Goal: Information Seeking & Learning: Understand process/instructions

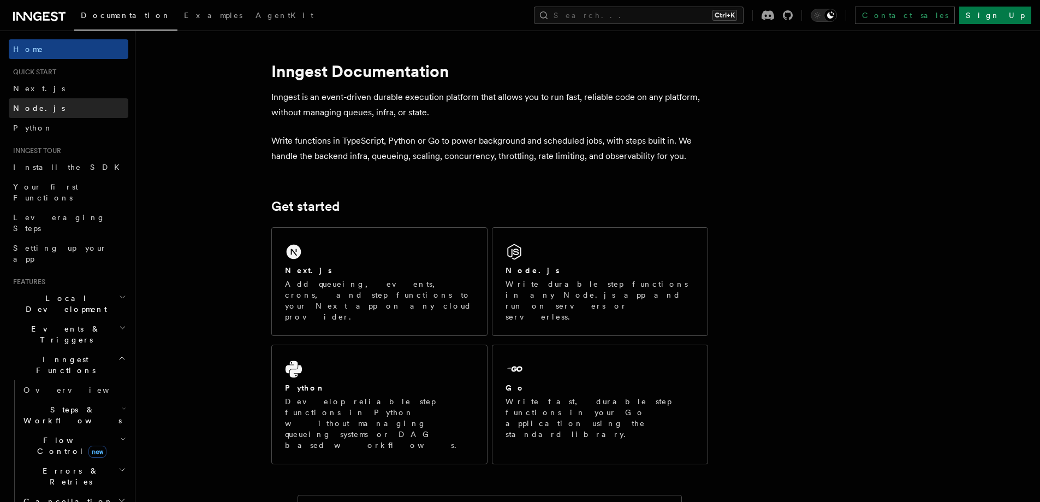
click at [63, 105] on link "Node.js" at bounding box center [69, 108] width 120 height 20
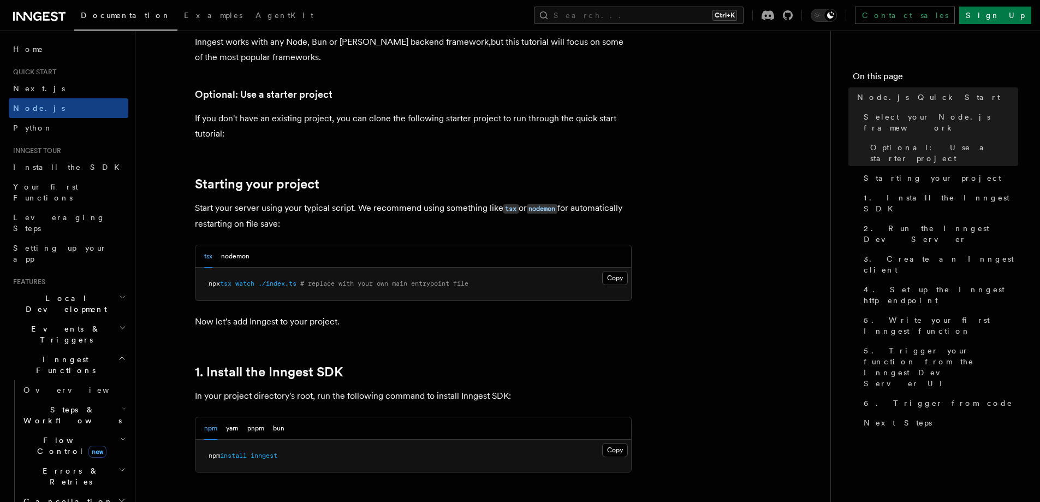
scroll to position [492, 0]
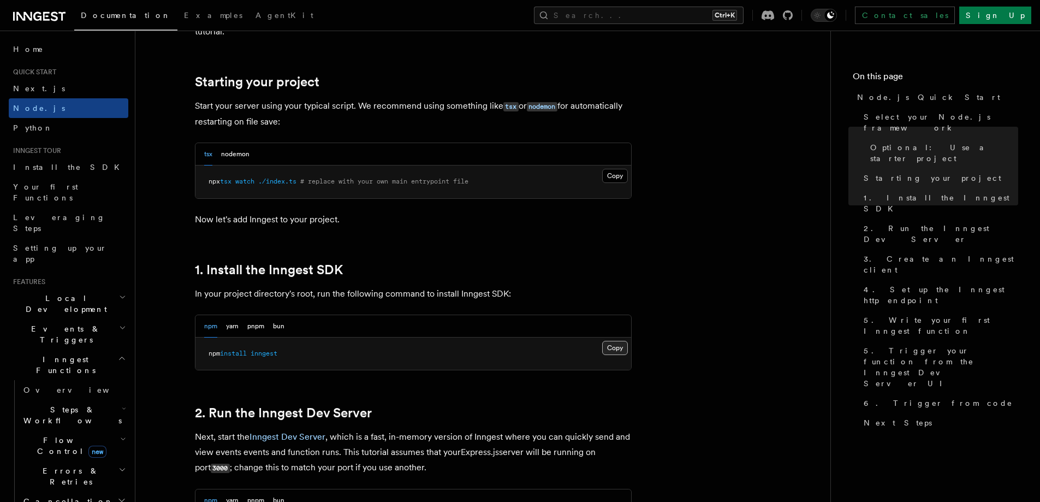
click at [611, 350] on button "Copy Copied" at bounding box center [615, 348] width 26 height 14
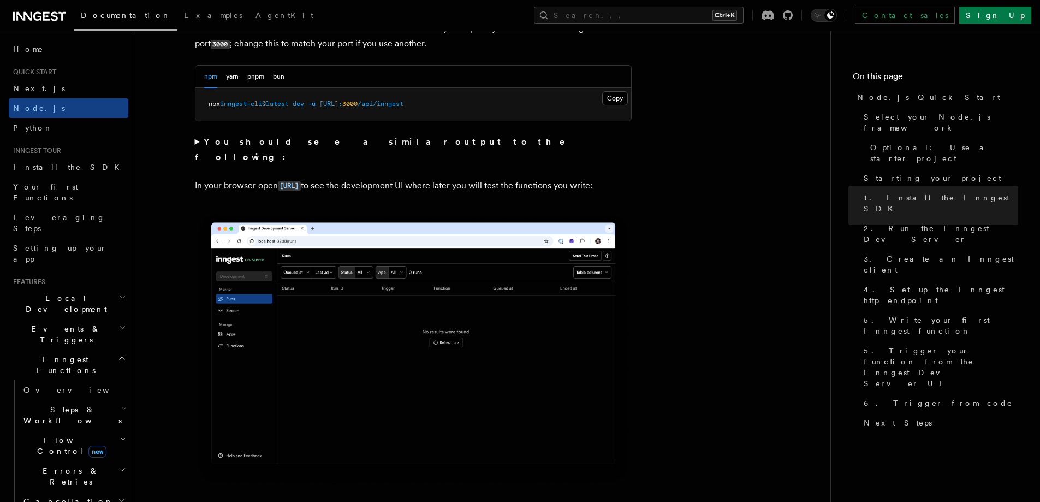
scroll to position [874, 0]
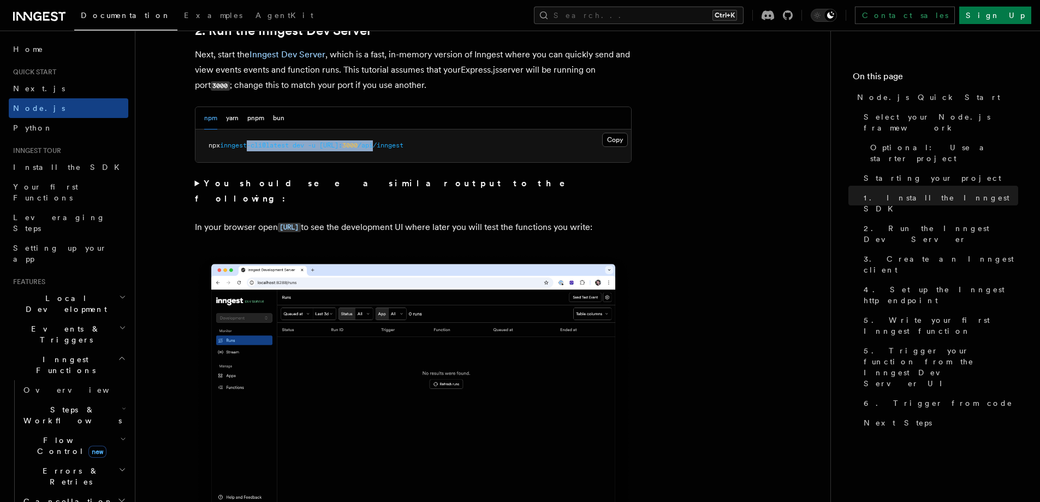
drag, startPoint x: 251, startPoint y: 147, endPoint x: 425, endPoint y: 152, distance: 174.3
click at [425, 152] on pre "npx inngest-cli@latest dev -u [URL]: 3000 /api/inngest" at bounding box center [414, 145] width 436 height 33
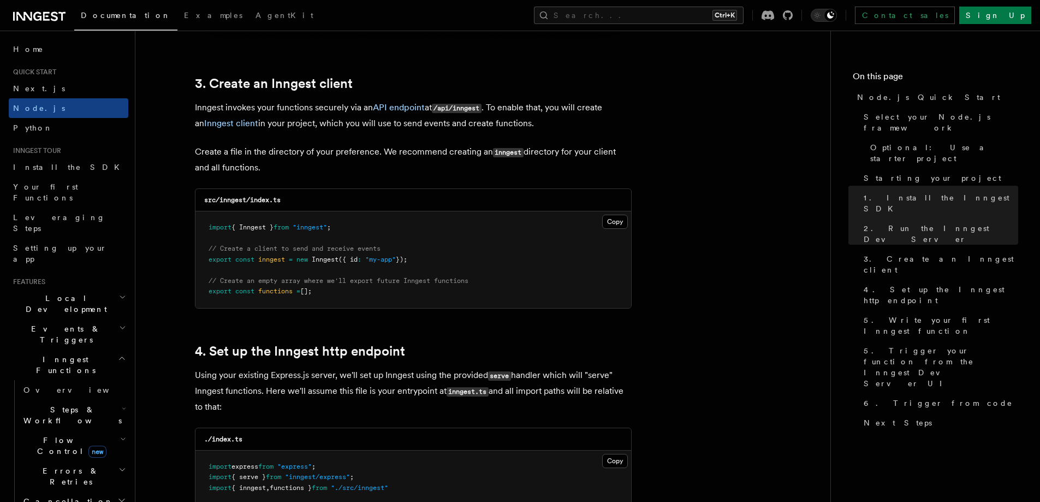
scroll to position [1365, 0]
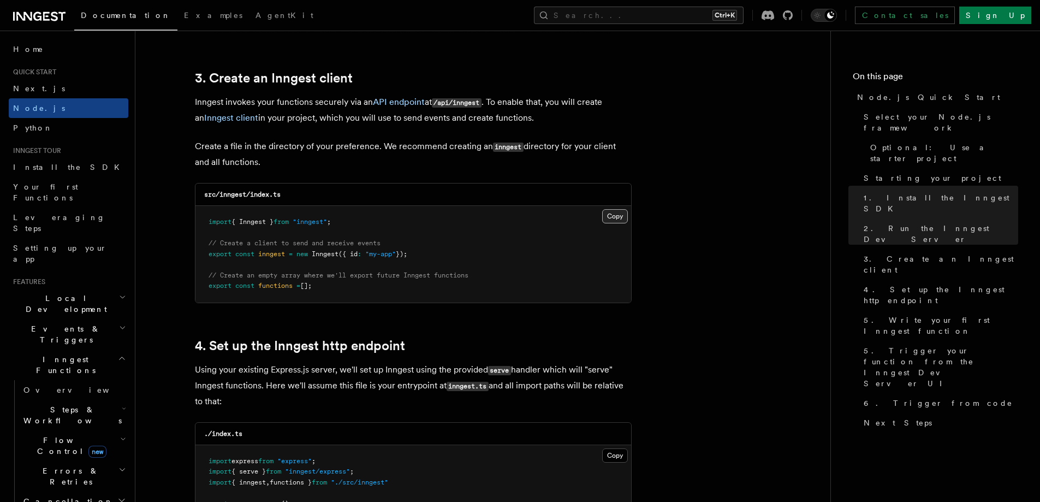
click at [618, 215] on button "Copy Copied" at bounding box center [615, 216] width 26 height 14
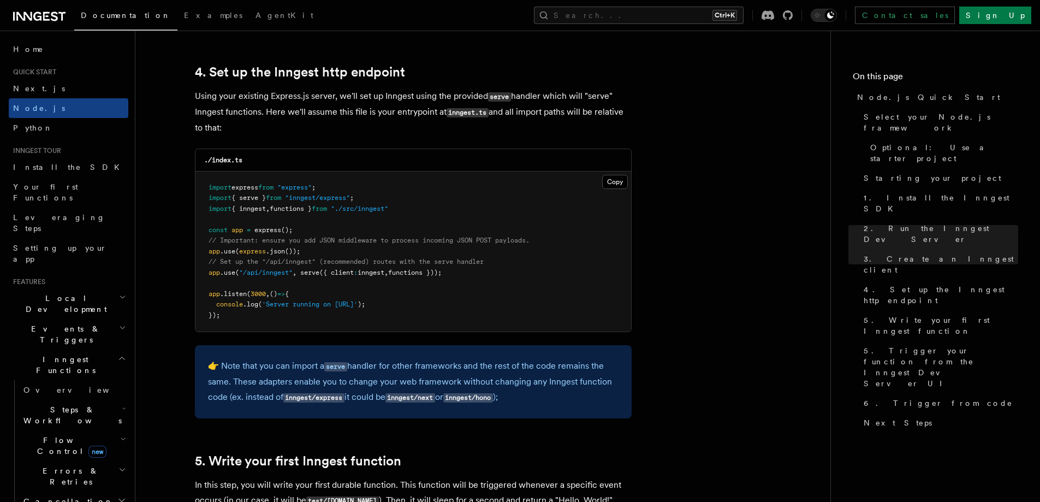
scroll to position [1584, 0]
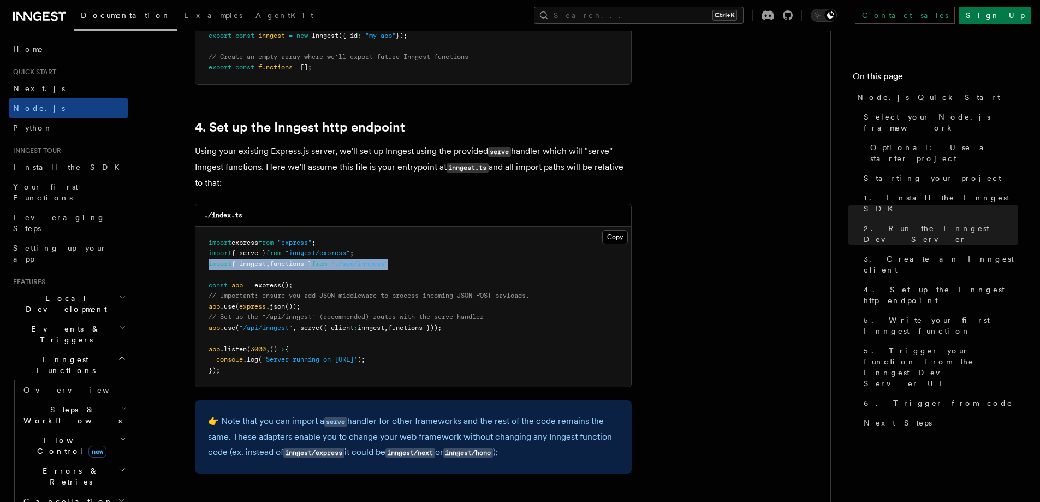
drag, startPoint x: 206, startPoint y: 266, endPoint x: 407, endPoint y: 265, distance: 201.5
click at [407, 265] on pre "import express from "express" ; import { serve } from "inngest/express" ; impor…" at bounding box center [414, 307] width 436 height 161
click at [412, 279] on pre "import express from "express" ; import { serve } from "inngest/express" ; impor…" at bounding box center [414, 307] width 436 height 161
drag, startPoint x: 303, startPoint y: 325, endPoint x: 465, endPoint y: 330, distance: 162.3
click at [465, 330] on pre "import express from "express" ; import { serve } from "inngest/express" ; impor…" at bounding box center [414, 307] width 436 height 161
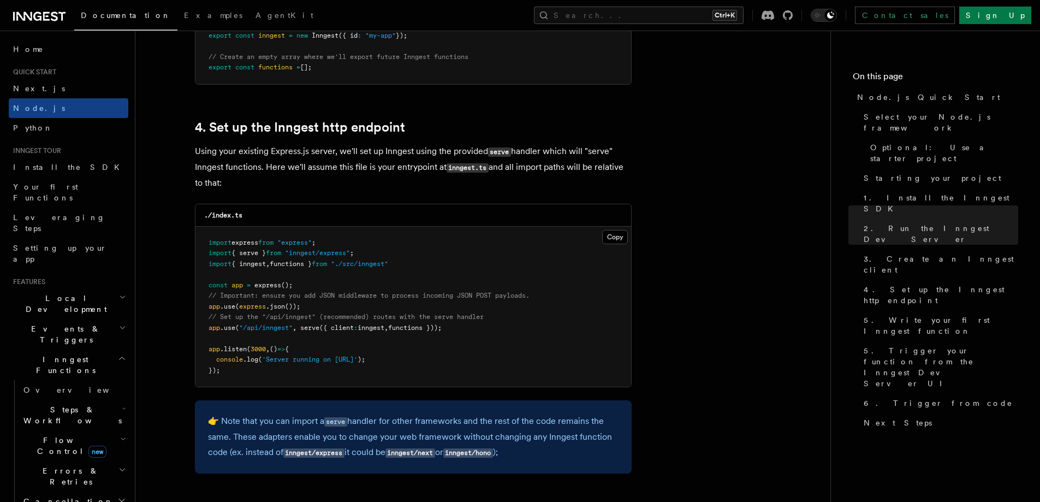
copy span "serve ({ client : inngest , functions }));"
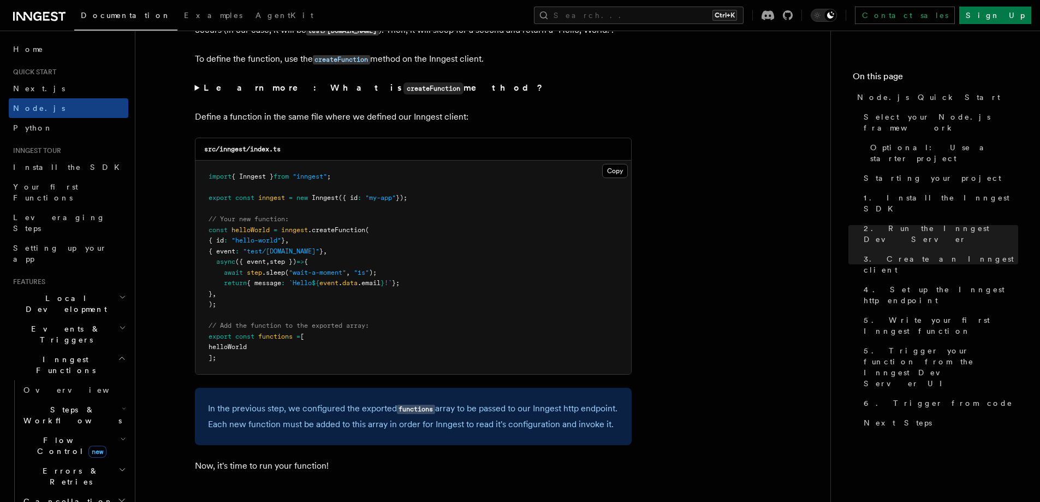
scroll to position [2130, 0]
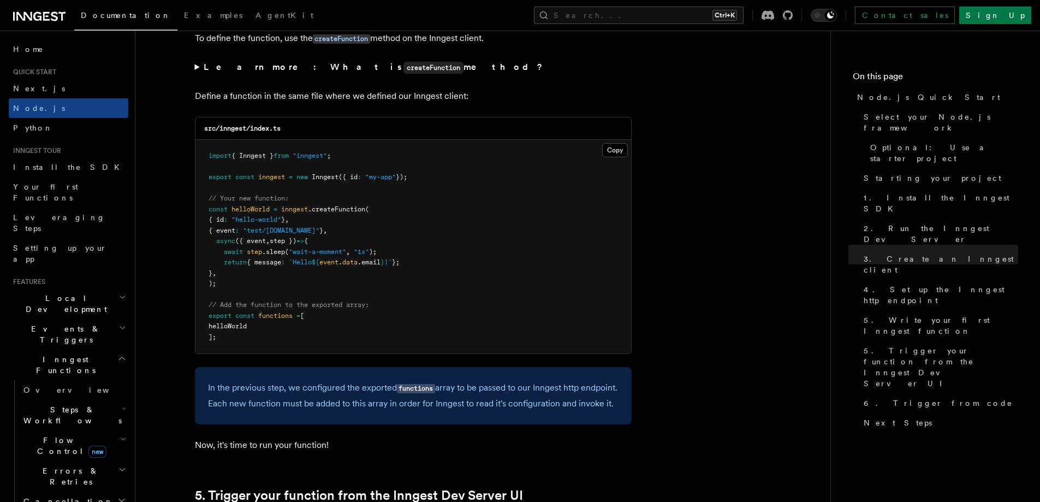
click at [328, 209] on span ".createFunction" at bounding box center [336, 209] width 57 height 8
click at [342, 228] on pre "import { Inngest } from "inngest" ; export const inngest = new Inngest ({ id : …" at bounding box center [414, 247] width 436 height 214
drag, startPoint x: 342, startPoint y: 228, endPoint x: 615, endPoint y: 282, distance: 277.9
click at [615, 282] on pre "import { Inngest } from "inngest" ; export const inngest = new Inngest ({ id : …" at bounding box center [414, 247] width 436 height 214
